Goal: Task Accomplishment & Management: Complete application form

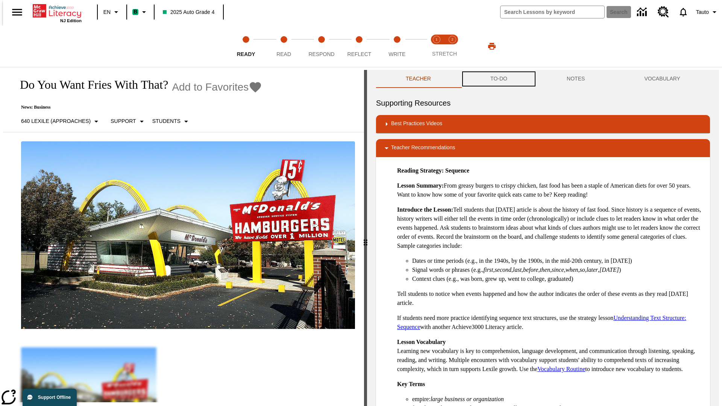
click at [498, 79] on button "TO-DO" at bounding box center [499, 79] width 76 height 18
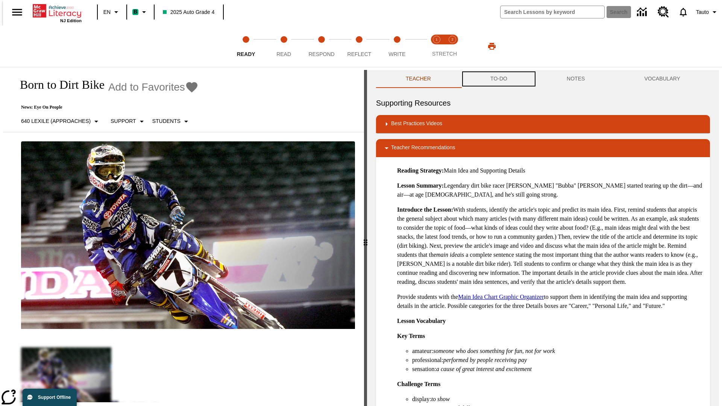
click at [498, 79] on button "TO-DO" at bounding box center [499, 79] width 76 height 18
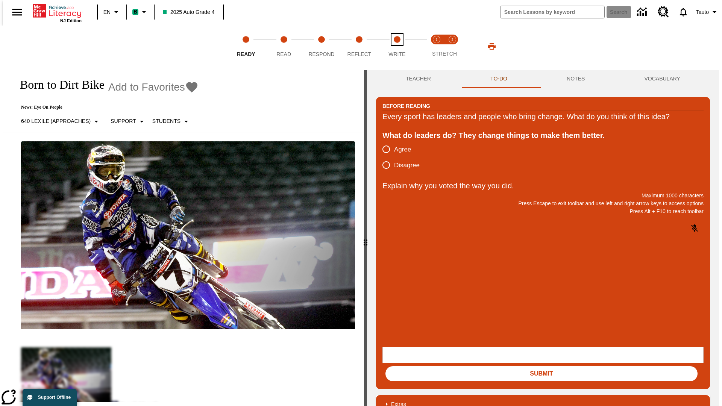
click at [397, 46] on span "Write" at bounding box center [396, 51] width 17 height 14
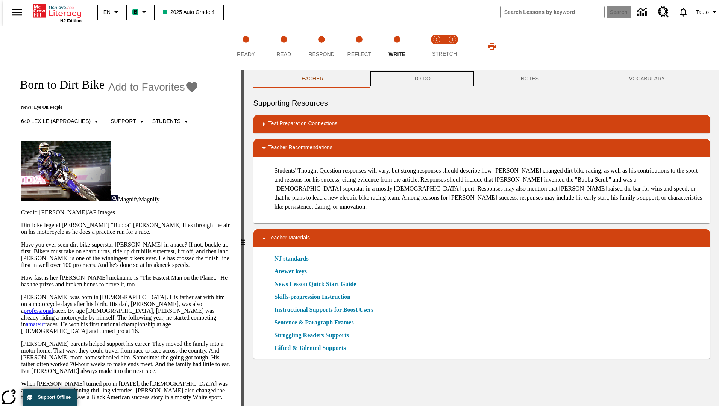
scroll to position [0, 0]
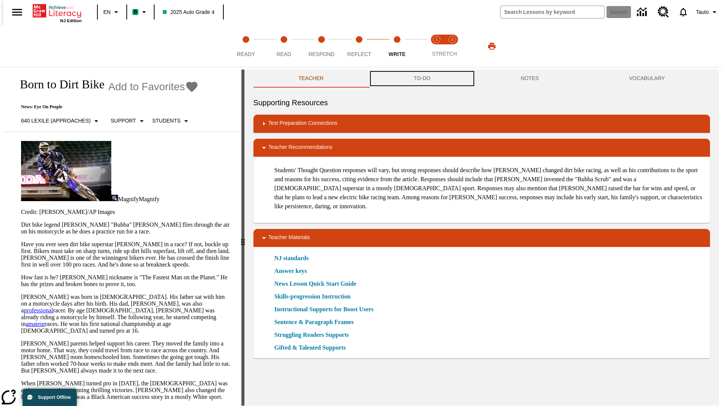
click at [422, 79] on button "TO-DO" at bounding box center [422, 79] width 107 height 18
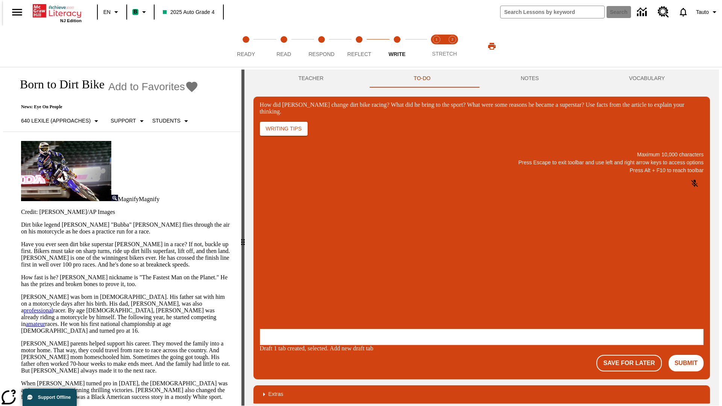
scroll to position [0, 0]
click at [633, 355] on button "Save For Later" at bounding box center [628, 363] width 65 height 17
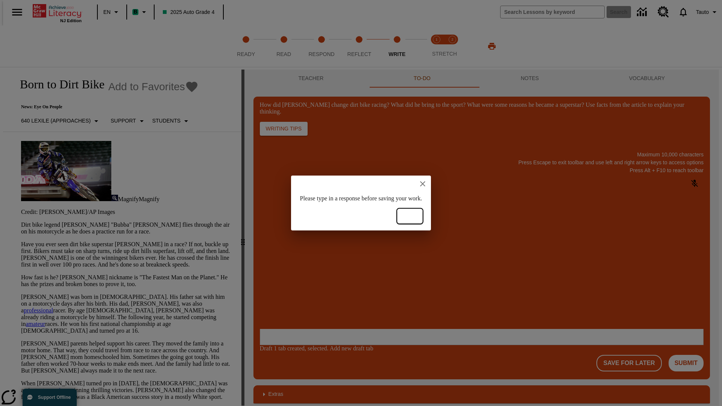
click at [422, 216] on button "Ok" at bounding box center [410, 216] width 24 height 14
click at [369, 281] on p "How did Stewart change dirt bike racing? What did he bring to the sport? What w…" at bounding box center [315, 280] width 107 height 7
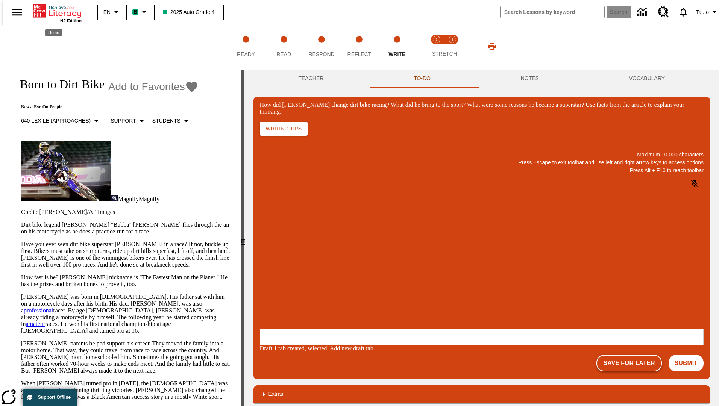
click at [633, 355] on button "Save For Later" at bounding box center [628, 363] width 65 height 17
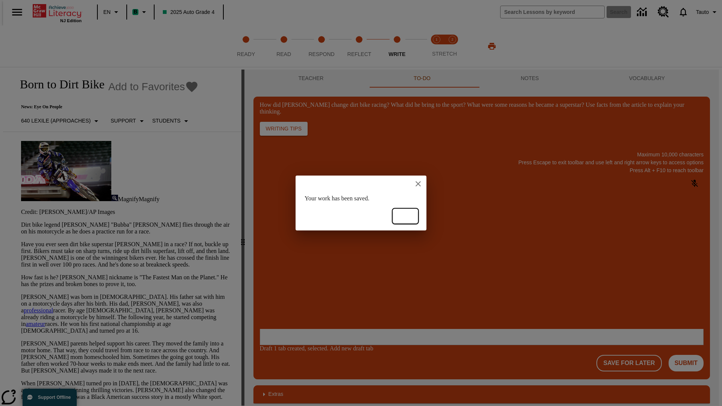
click at [405, 216] on button "Ok" at bounding box center [405, 216] width 24 height 14
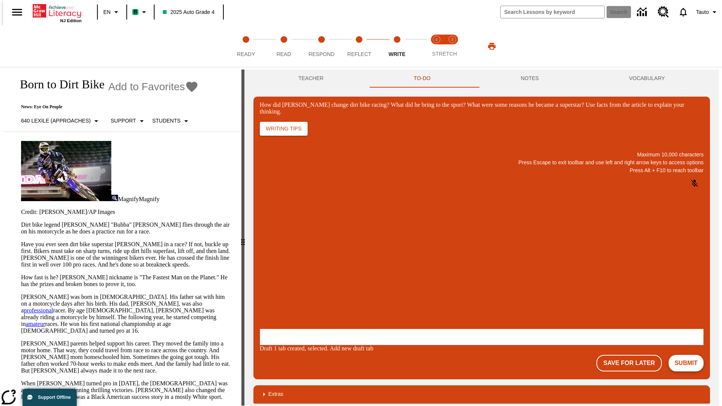
click at [689, 355] on button "Submit" at bounding box center [686, 363] width 35 height 17
